Goal: Task Accomplishment & Management: Manage account settings

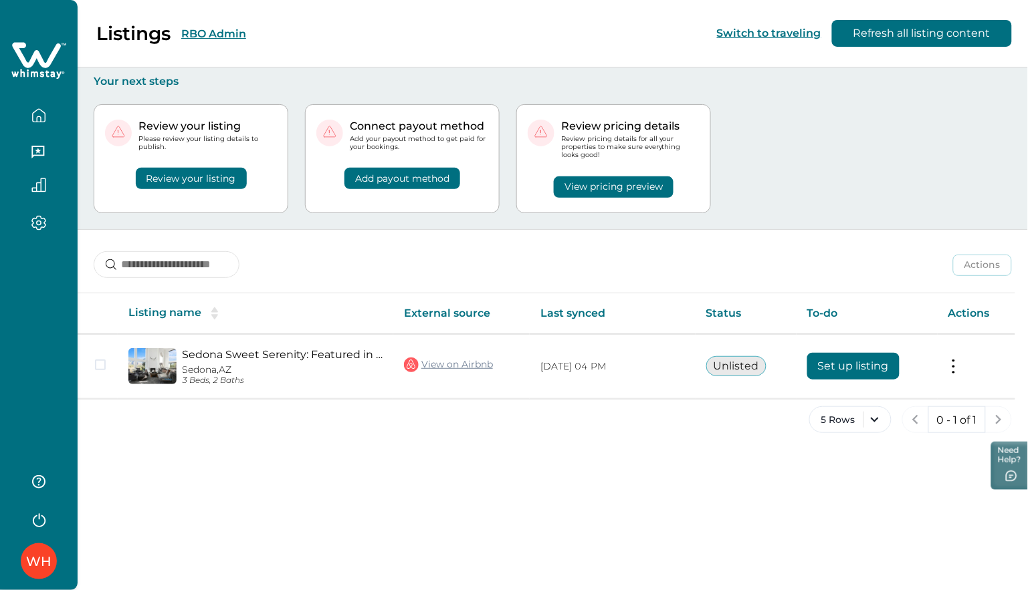
click at [213, 30] on button "RBO Admin" at bounding box center [213, 33] width 65 height 13
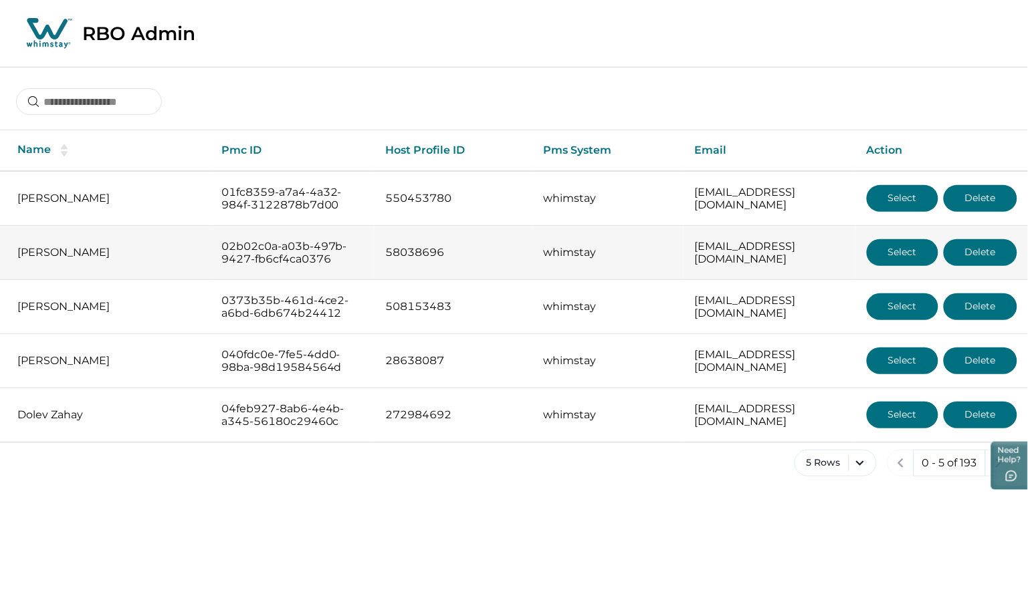
click at [64, 251] on p "[PERSON_NAME]" at bounding box center [108, 252] width 183 height 13
click at [905, 257] on button "Select" at bounding box center [903, 252] width 72 height 27
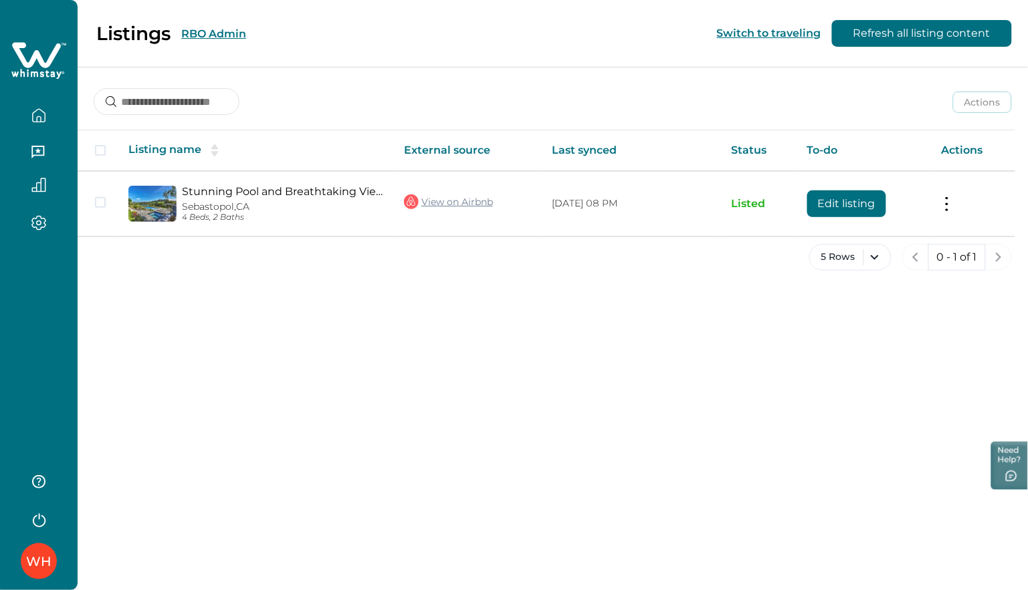
click at [41, 152] on icon "button" at bounding box center [38, 153] width 15 height 15
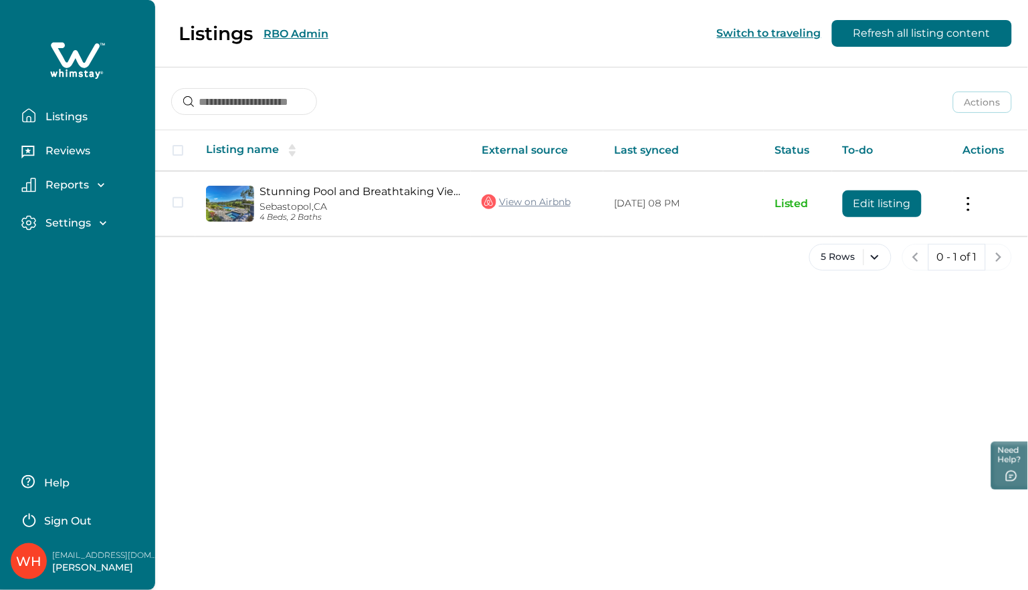
click at [65, 150] on p "Reviews" at bounding box center [65, 150] width 49 height 13
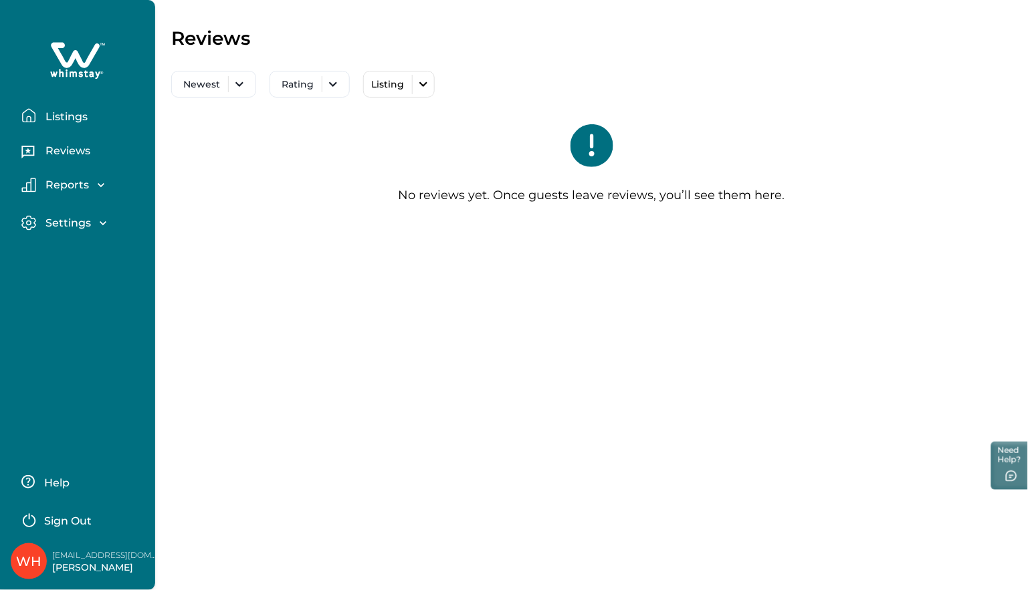
click at [70, 189] on p "Reports" at bounding box center [64, 185] width 47 height 13
click at [76, 241] on p "Reservations" at bounding box center [78, 240] width 75 height 13
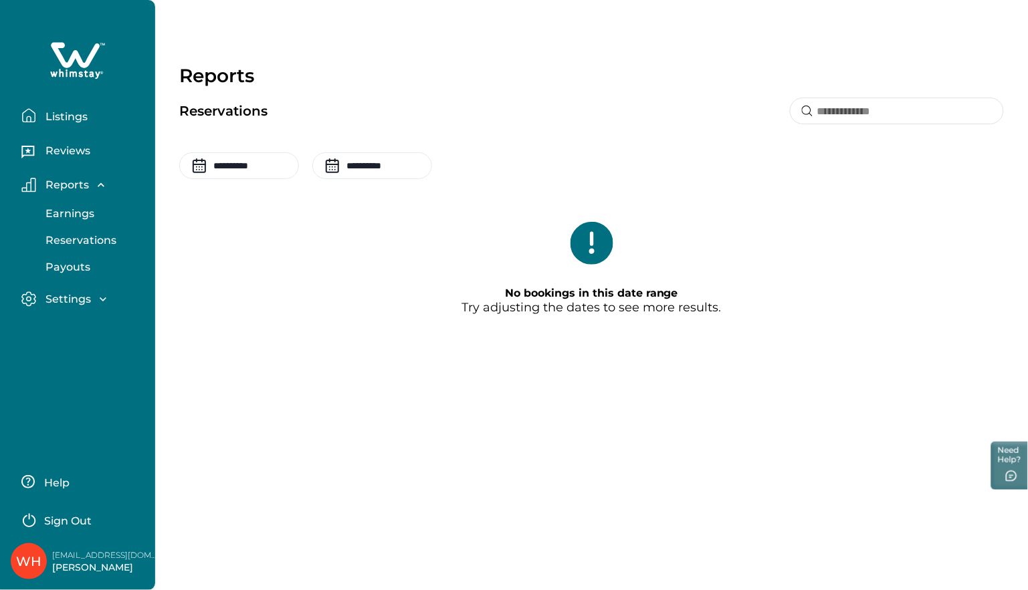
click at [72, 270] on p "Payouts" at bounding box center [65, 267] width 49 height 13
click at [62, 122] on p "Listings" at bounding box center [64, 116] width 46 height 13
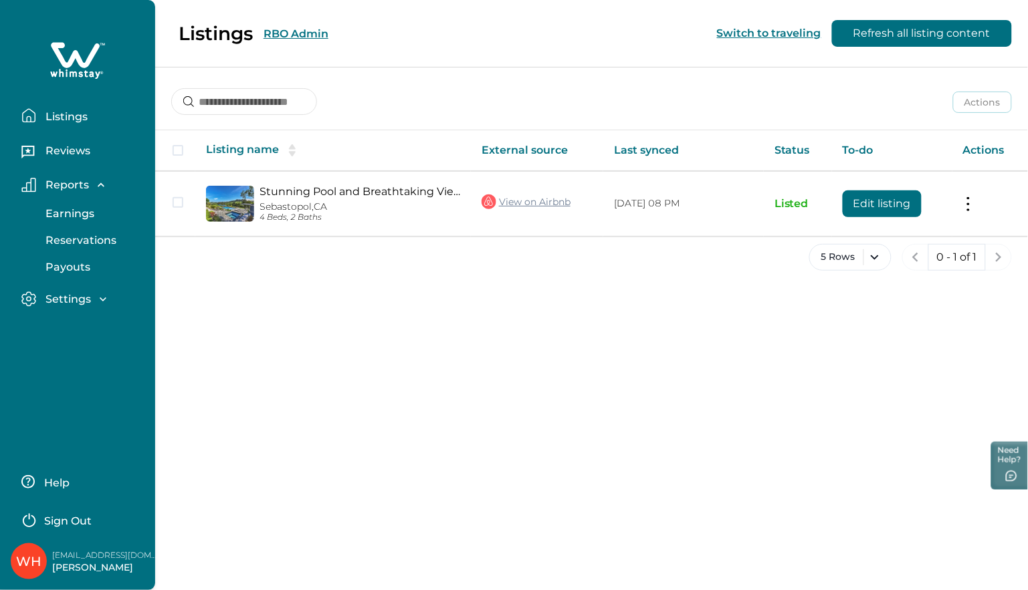
click at [68, 157] on button "Reviews" at bounding box center [82, 153] width 123 height 27
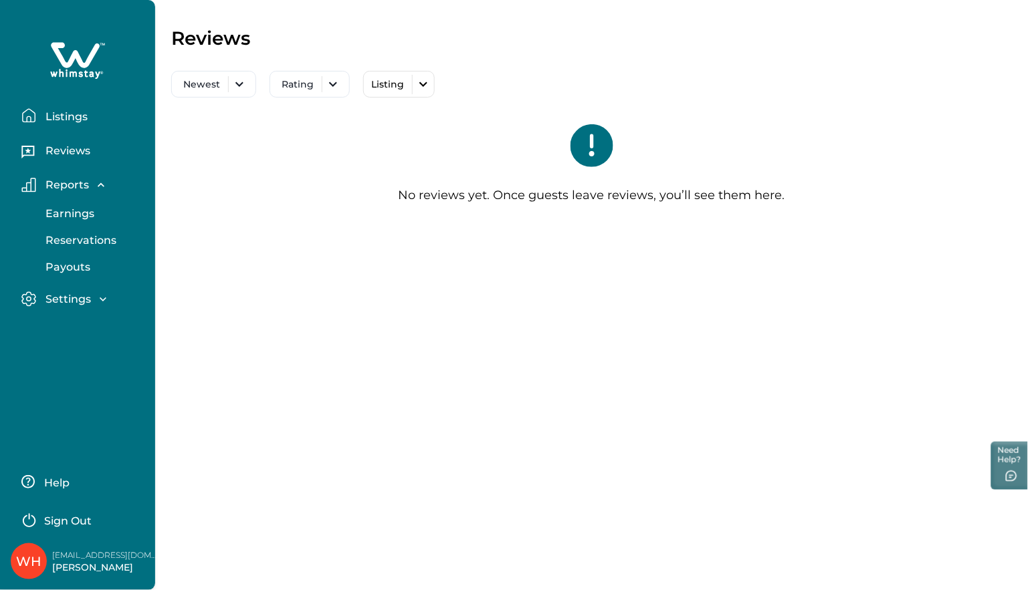
click at [78, 61] on icon at bounding box center [75, 54] width 49 height 25
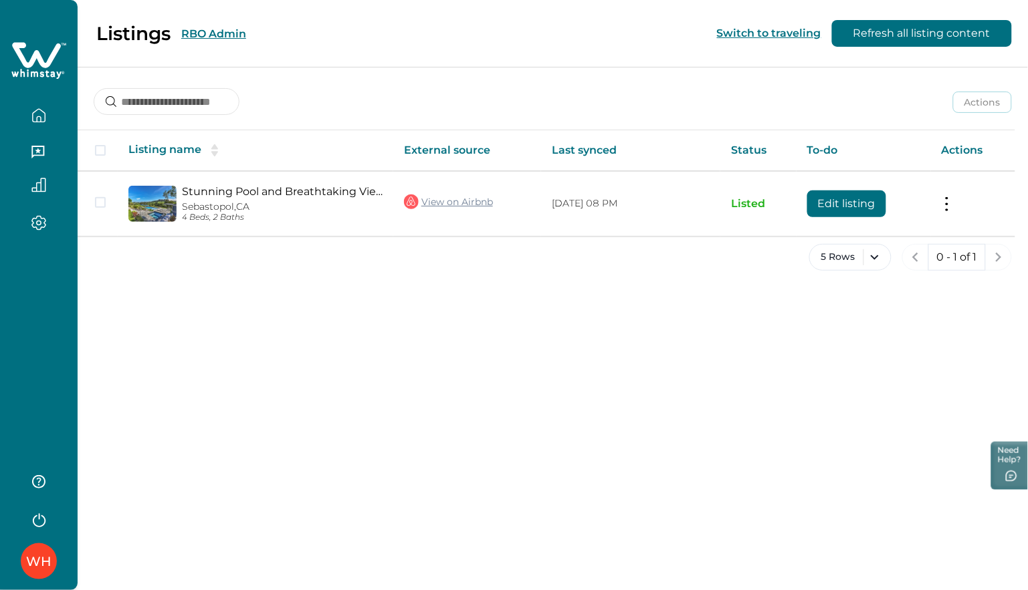
click at [226, 37] on button "RBO Admin" at bounding box center [213, 33] width 65 height 13
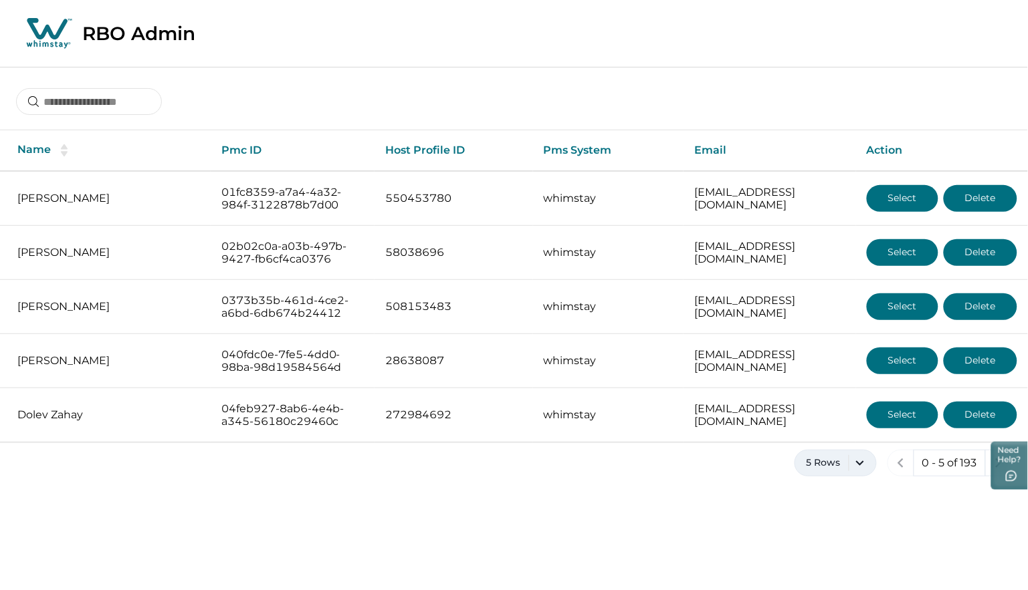
click at [862, 469] on button "5 Rows" at bounding box center [835, 463] width 82 height 27
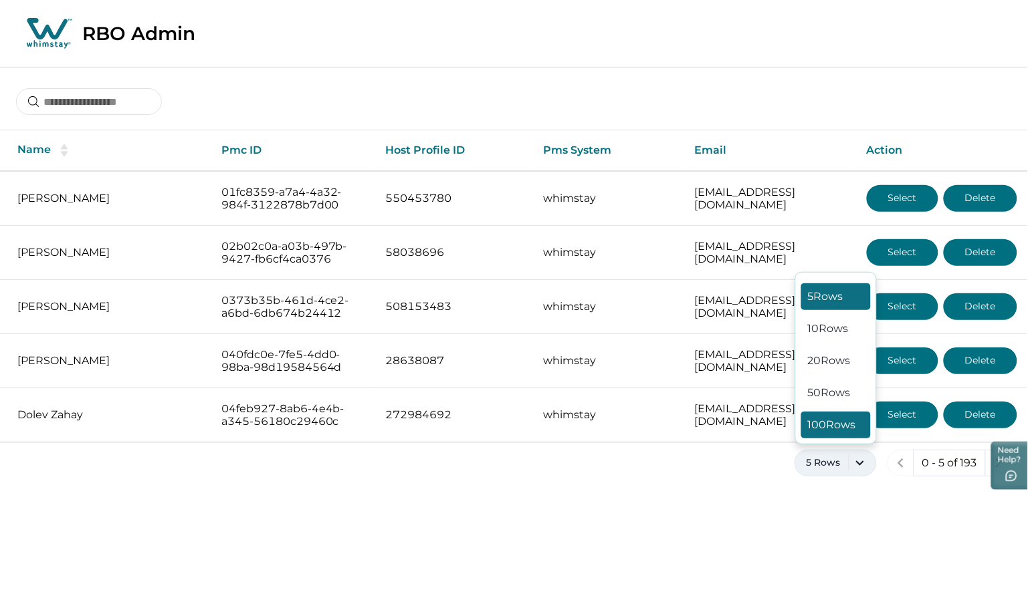
click at [834, 427] on button "100 Rows" at bounding box center [836, 425] width 70 height 27
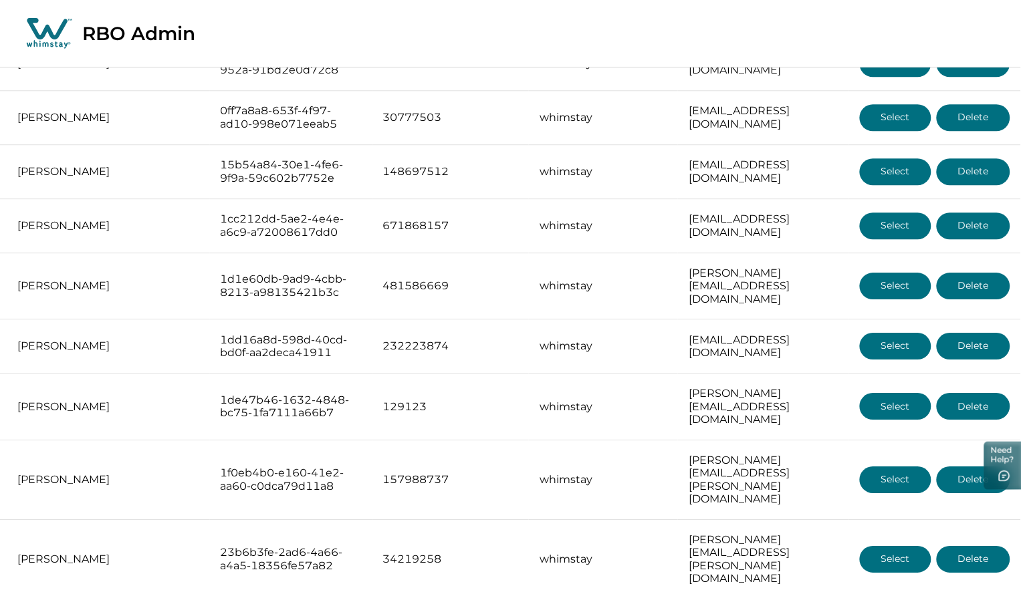
scroll to position [885, 0]
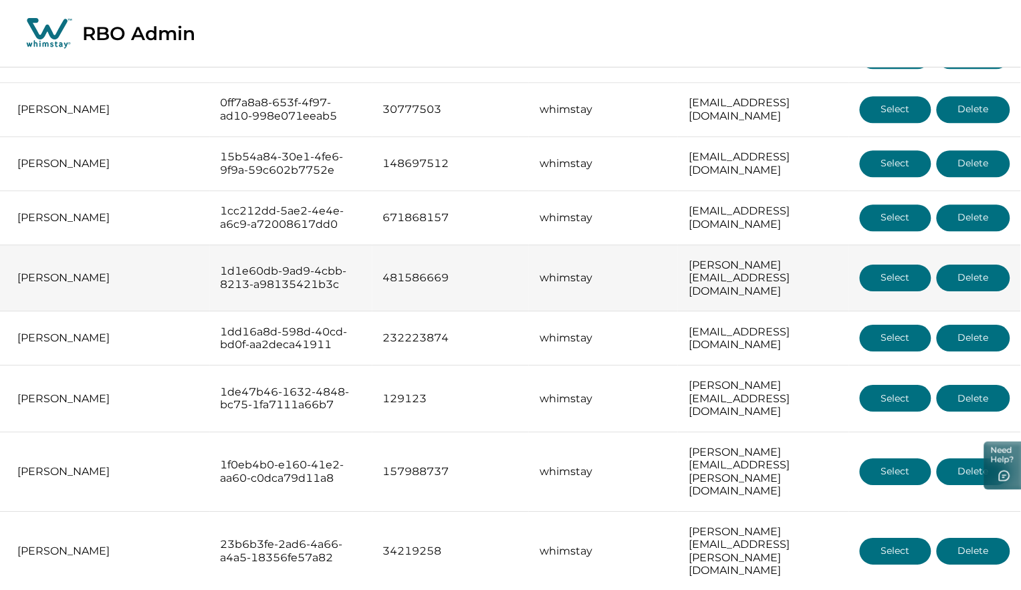
click at [897, 292] on button "Select" at bounding box center [896, 278] width 72 height 27
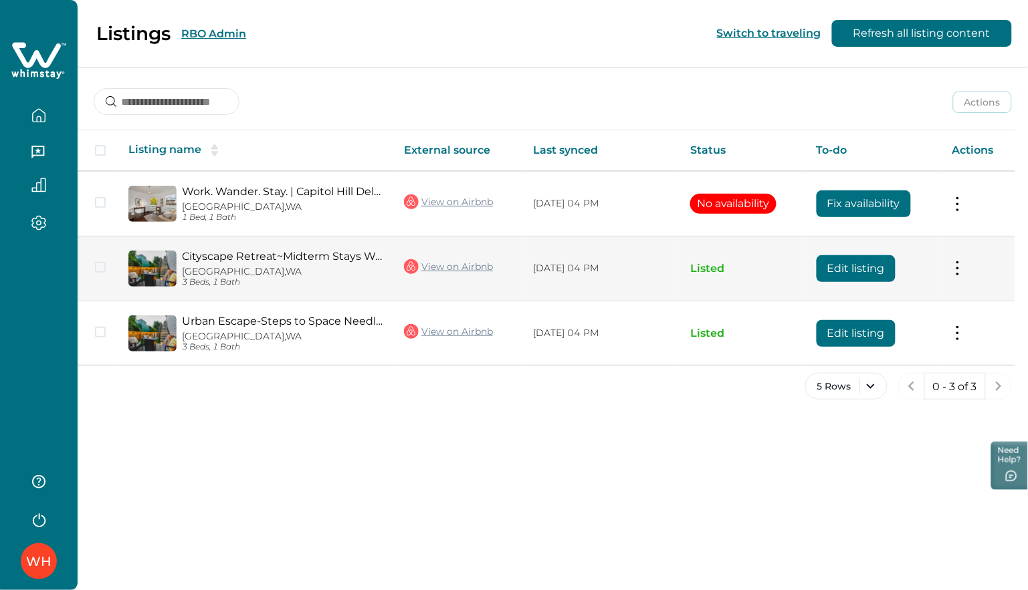
click at [213, 252] on link "Cityscape Retreat~Midterm Stays Welcomed" at bounding box center [282, 256] width 201 height 13
